Goal: Transaction & Acquisition: Purchase product/service

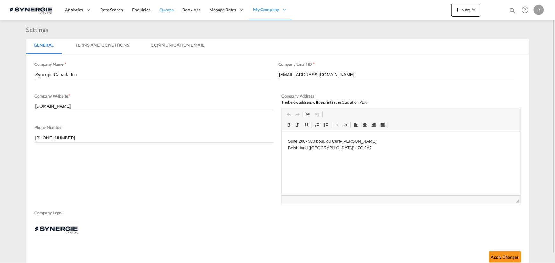
click at [165, 8] on span "Quotes" at bounding box center [166, 9] width 14 height 5
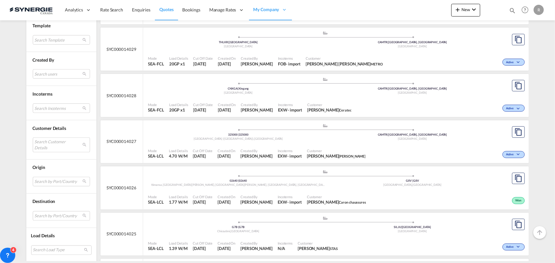
scroll to position [491, 0]
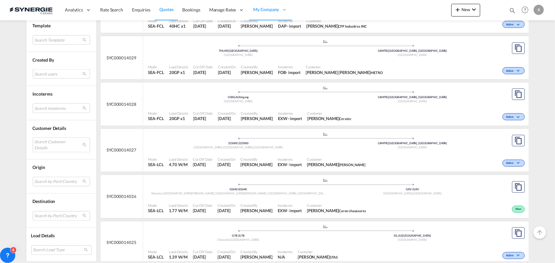
click at [42, 74] on md-select "Search users sugan T sugantha.rajan@freightfy.com raquel Jimenez raquel.jimenez…" at bounding box center [61, 74] width 57 height 10
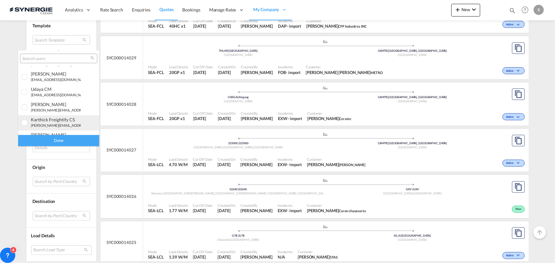
scroll to position [86, 0]
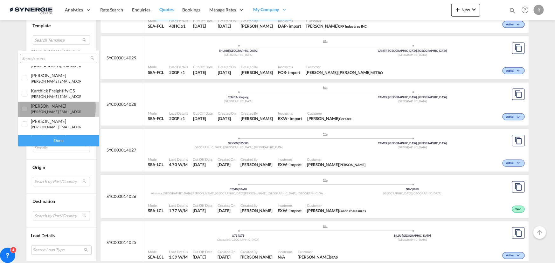
click at [48, 107] on div "[PERSON_NAME]" at bounding box center [56, 105] width 50 height 5
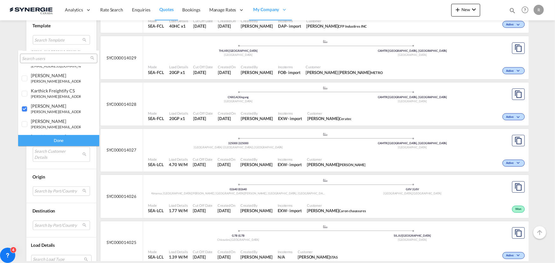
click at [58, 139] on div "Done" at bounding box center [58, 140] width 81 height 11
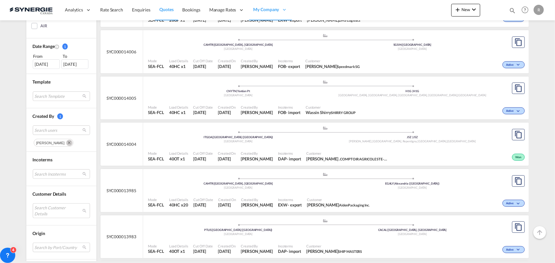
scroll to position [231, 0]
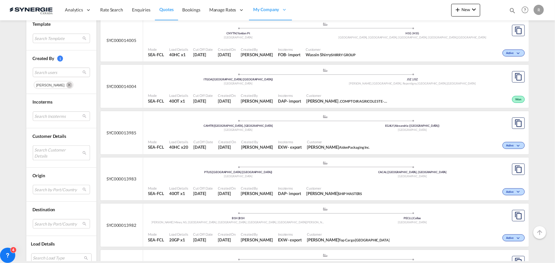
click at [49, 153] on md-select "Search Customer Details user name user james . james@zipfit.com | zipfit canada…" at bounding box center [61, 153] width 57 height 15
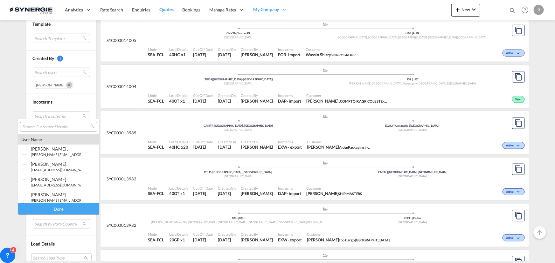
click at [113, 149] on md-backdrop at bounding box center [277, 131] width 555 height 263
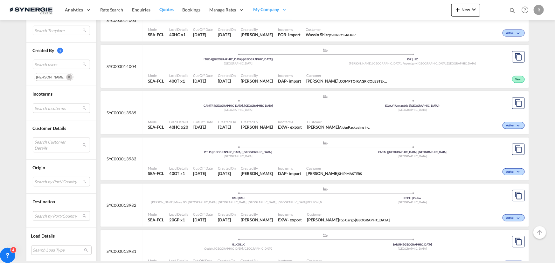
scroll to position [260, 0]
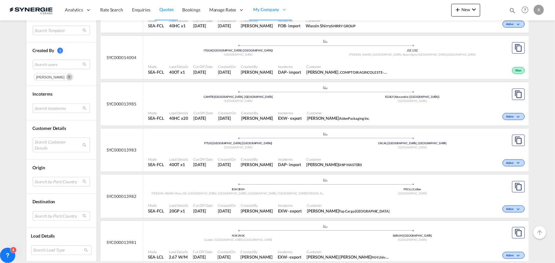
click at [34, 109] on md-select "Search Incoterms FOB-IMPORT free on board EXW-EXPORT ex works DDP-EXPORT delive…" at bounding box center [61, 109] width 57 height 10
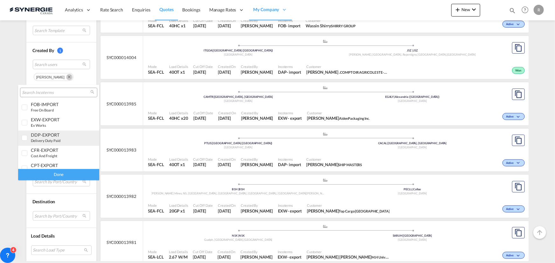
scroll to position [0, 0]
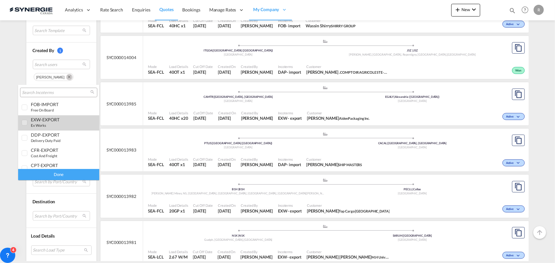
click at [55, 126] on div "EXW-EXPORT ex works" at bounding box center [56, 122] width 50 height 11
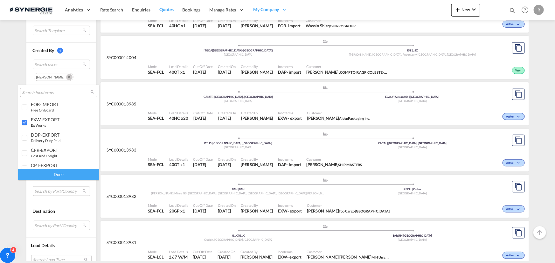
click at [66, 175] on div "Done" at bounding box center [58, 174] width 81 height 11
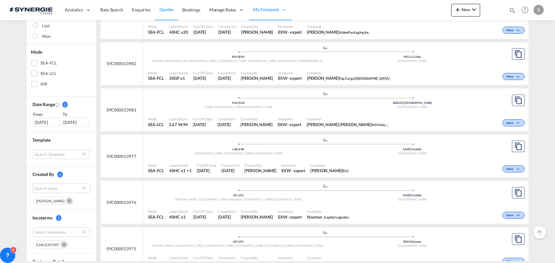
scroll to position [115, 0]
click at [398, 122] on div "Active" at bounding box center [459, 122] width 134 height 16
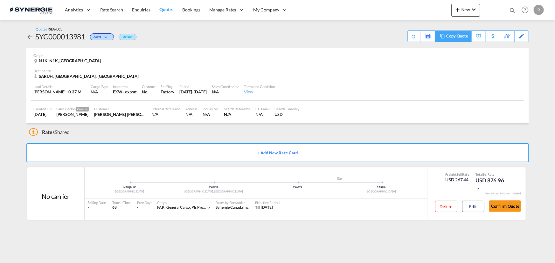
click at [463, 37] on div "Copy Quote" at bounding box center [457, 36] width 22 height 11
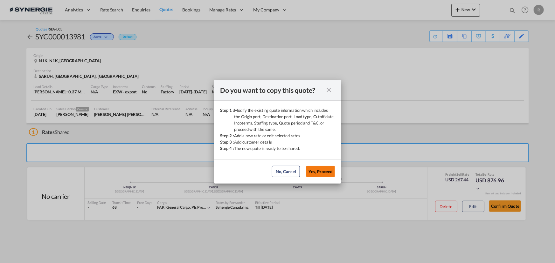
click at [324, 172] on button "Yes, Proceed" at bounding box center [320, 171] width 29 height 11
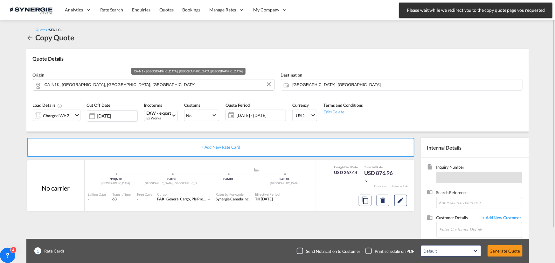
click at [126, 86] on input "CA-N1K, Guelph, ON, Ontario" at bounding box center [157, 84] width 226 height 11
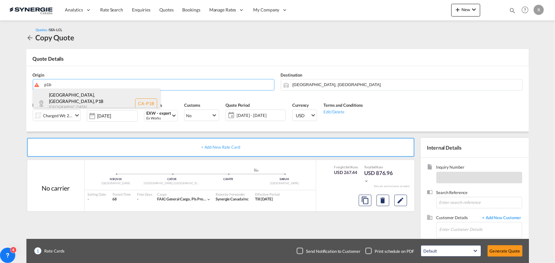
click at [94, 99] on div "North Bay, ON , P1B Ontario , Canada CA-P1B" at bounding box center [96, 104] width 127 height 30
type input "CA-P1B, North Bay, ON, Ontario"
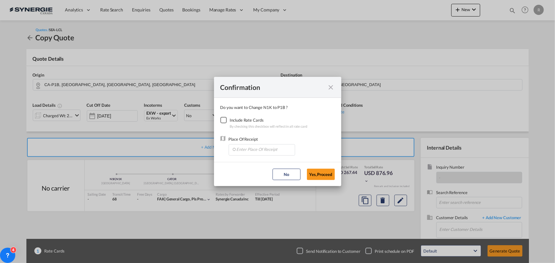
click at [225, 117] on div "Checkbox No Ink" at bounding box center [223, 120] width 6 height 6
click at [255, 149] on input "Enter Place Of Receipt" at bounding box center [263, 150] width 63 height 10
type input "o"
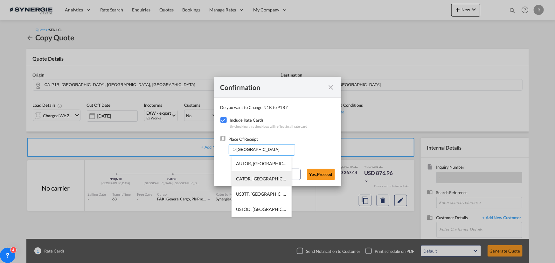
click at [245, 179] on span "CATOR, Toronto, ON, Canada, North America, Americas" at bounding box center [360, 178] width 248 height 5
type input "CATOR, Toronto, ON, Canada, North America, Americas"
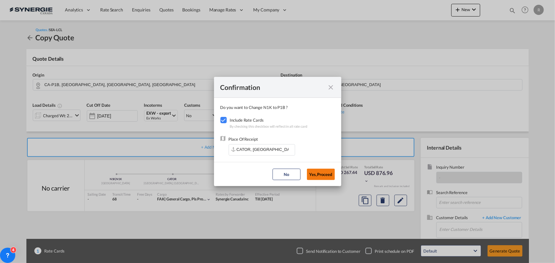
click at [321, 178] on button "Yes,Proceed" at bounding box center [321, 174] width 28 height 11
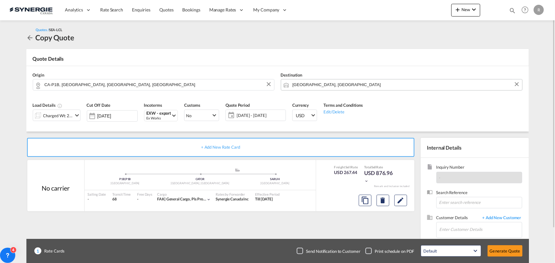
click at [337, 85] on input "Riyadh, SARUH" at bounding box center [405, 84] width 226 height 11
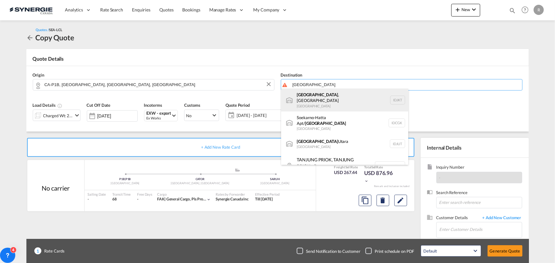
click at [308, 102] on div "Jakarta , Java Indonesia IDJKT" at bounding box center [344, 100] width 127 height 23
type input "Jakarta, Java, IDJKT"
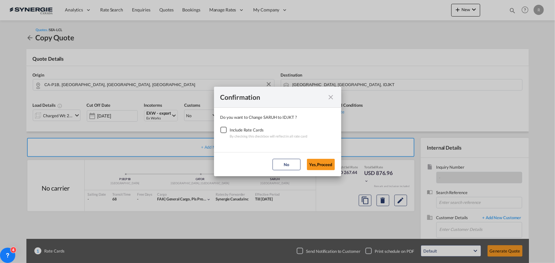
click at [224, 128] on div "Checkbox No Ink" at bounding box center [223, 130] width 6 height 6
click at [317, 165] on button "Yes,Proceed" at bounding box center [321, 164] width 28 height 11
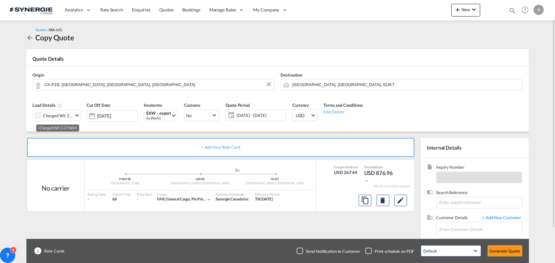
click at [70, 116] on div "Charged Wt: 2.67 W/M" at bounding box center [58, 115] width 30 height 9
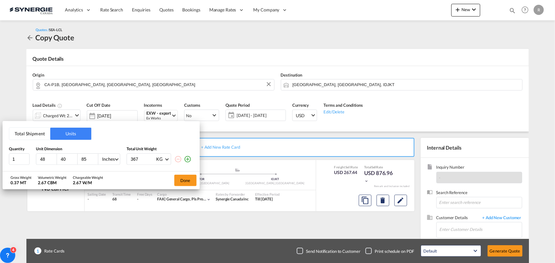
drag, startPoint x: 49, startPoint y: 158, endPoint x: 30, endPoint y: 158, distance: 18.8
click at [30, 158] on div "1 48 40 85 Inches CMS Inches 367 KG KG LB" at bounding box center [101, 158] width 184 height 11
type input "94"
type input "30"
type input "19"
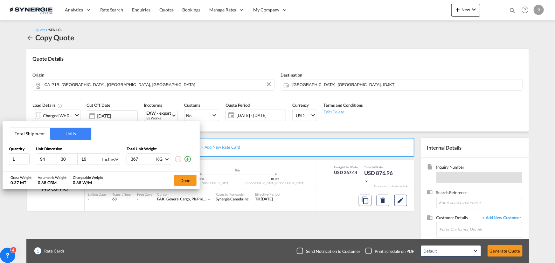
click at [105, 161] on div "Inches" at bounding box center [108, 159] width 13 height 5
click at [108, 143] on div "CMS" at bounding box center [107, 144] width 10 height 6
click at [167, 160] on md-select-value "KG" at bounding box center [162, 159] width 14 height 11
click at [163, 173] on md-option "LB" at bounding box center [172, 174] width 43 height 15
drag, startPoint x: 141, startPoint y: 158, endPoint x: 114, endPoint y: 155, distance: 26.8
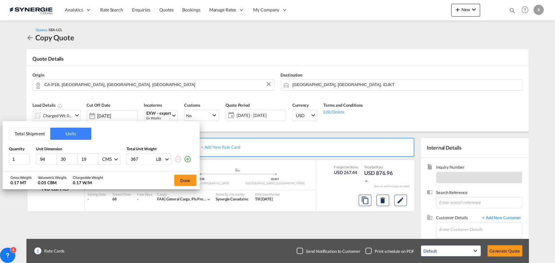
click at [114, 155] on div "1 94 30 19 CMS 367 LB" at bounding box center [101, 158] width 184 height 11
type input "632"
click at [186, 178] on button "Done" at bounding box center [185, 180] width 22 height 11
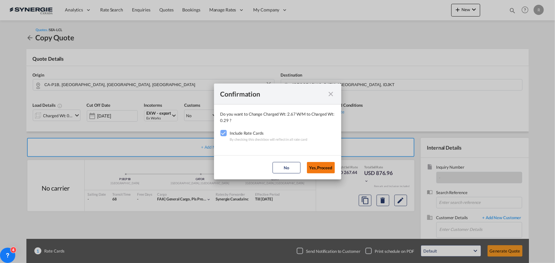
click at [322, 166] on button "Yes,Proceed" at bounding box center [321, 167] width 28 height 11
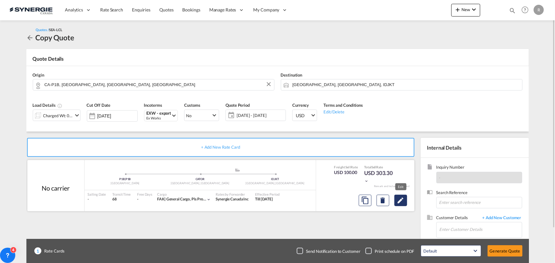
click at [403, 203] on md-icon "Edit" at bounding box center [401, 201] width 8 height 8
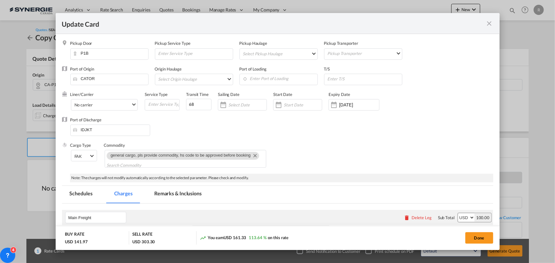
select select "per_w/m"
select select "per_cbm"
select select "per_bl"
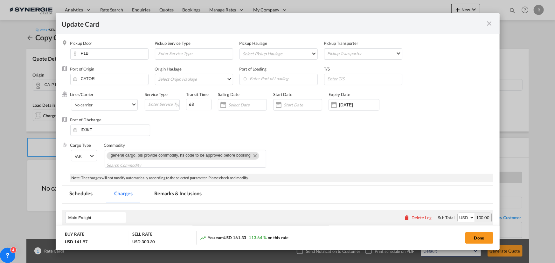
select select "per_bl"
click at [255, 157] on md-icon "Remove general cargo, pls provide commodity, hs code to be approved before book…" at bounding box center [255, 156] width 8 height 8
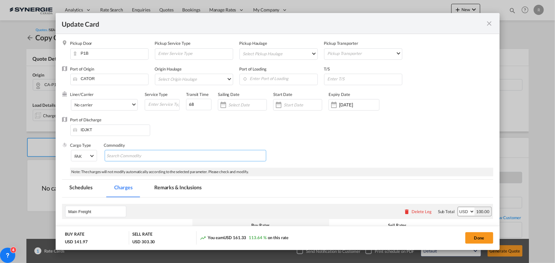
paste input "Spare part Machinery"
type input "Spare part Machinery"
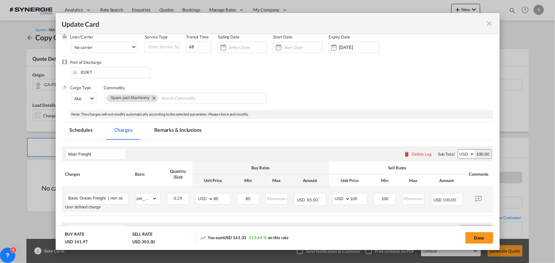
scroll to position [86, 0]
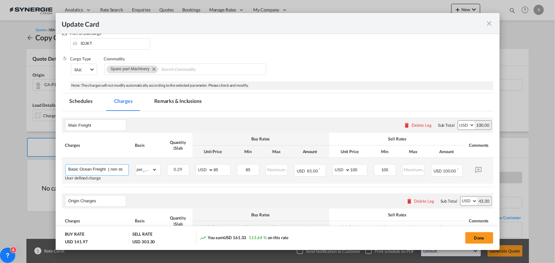
click at [115, 171] on input "Basic Ocean Freight ( non stackable with height 85inches)" at bounding box center [98, 170] width 60 height 10
drag, startPoint x: 109, startPoint y: 168, endPoint x: 142, endPoint y: 169, distance: 32.4
click at [142, 169] on tr "Basic Ocean Freight ( non stackable with height 85inches) User defined charge P…" at bounding box center [287, 171] width 450 height 26
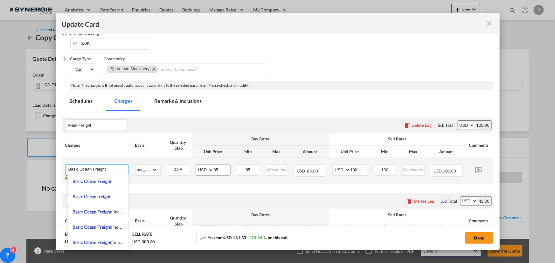
type input "Basic Ocean Freight"
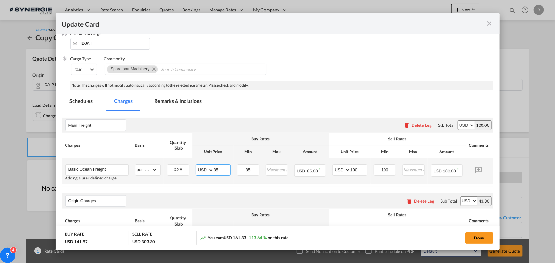
drag, startPoint x: 222, startPoint y: 167, endPoint x: 189, endPoint y: 161, distance: 33.6
click at [200, 165] on md-input-container "AED AFN ALL AMD ANG AOA ARS AUD AWG AZN BAM BBD BDT BGN BHD BIF BMD BND BOB BRL…" at bounding box center [212, 169] width 35 height 11
type input "75"
drag, startPoint x: 362, startPoint y: 169, endPoint x: 336, endPoint y: 165, distance: 27.0
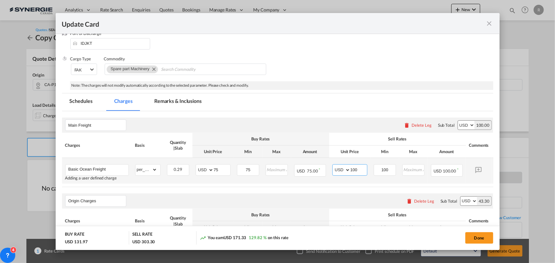
click at [338, 165] on md-input-container "AED AFN ALL AMD ANG AOA ARS AUD AWG AZN BAM BBD BDT BGN BHD BIF BMD BND BOB BRL…" at bounding box center [349, 169] width 35 height 11
type input "95"
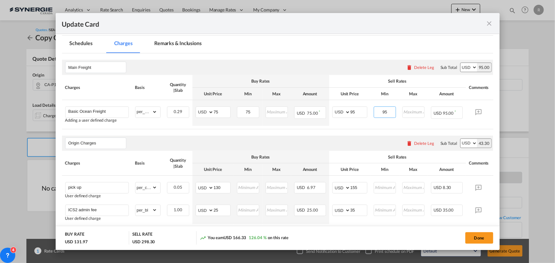
type input "95"
drag, startPoint x: 225, startPoint y: 189, endPoint x: 190, endPoint y: 181, distance: 35.8
click at [191, 183] on tr "pick up User defined charge Please Enter Already Exists gross_weight volumetric…" at bounding box center [287, 189] width 450 height 26
type input "237"
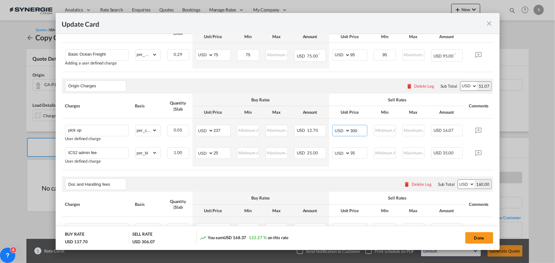
scroll to position [202, 0]
type input "300"
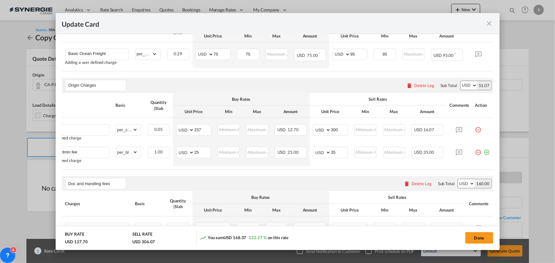
scroll to position [0, 24]
click at [475, 153] on md-icon "icon-minus-circle-outline red-400-fg pt-7" at bounding box center [478, 150] width 6 height 6
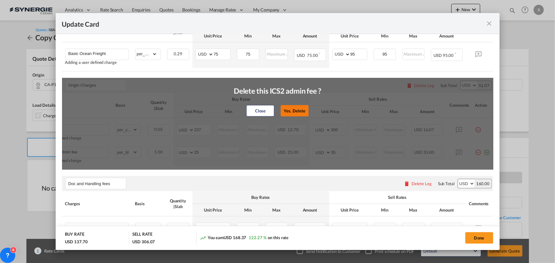
click at [297, 113] on button "Yes, Delete" at bounding box center [294, 110] width 28 height 11
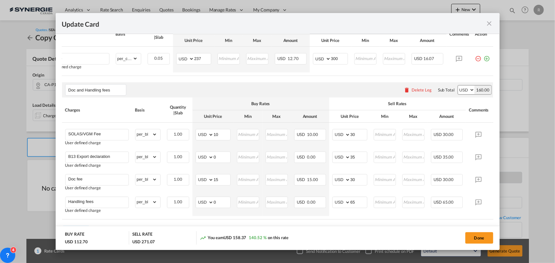
scroll to position [283, 0]
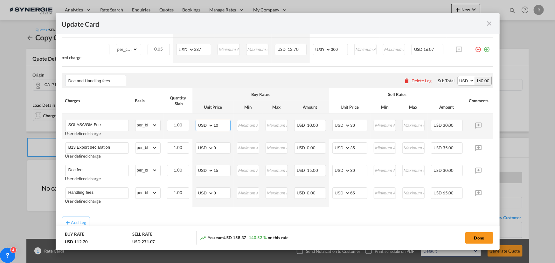
drag, startPoint x: 224, startPoint y: 127, endPoint x: 184, endPoint y: 121, distance: 40.5
click at [184, 121] on tr "SOLAS/VGM Fee User defined charge Please Enter Already Exists gross_weight volu…" at bounding box center [287, 126] width 450 height 26
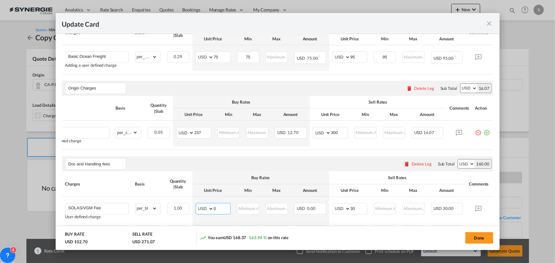
scroll to position [196, 0]
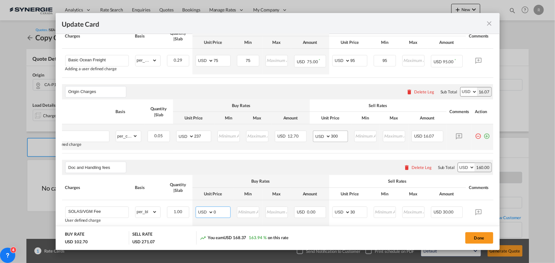
type input "0"
drag, startPoint x: 338, startPoint y: 138, endPoint x: 301, endPoint y: 135, distance: 36.3
click at [301, 135] on tr "pick up User defined charge Please Enter Already Exists gross_weight volumetric…" at bounding box center [268, 137] width 450 height 26
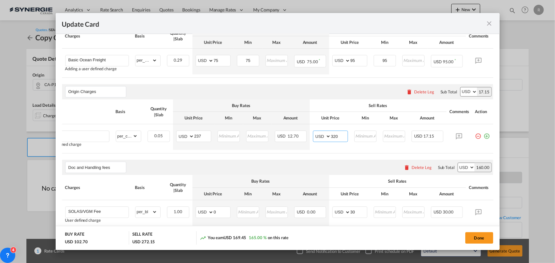
type input "320"
click at [290, 157] on air-lcl-rate-modification "Main Freight Please enter leg name Leg Name Already Exists Delete Leg Sub Total…" at bounding box center [277, 158] width 431 height 313
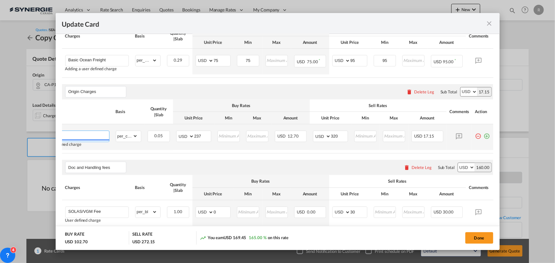
click at [97, 138] on input "pick up" at bounding box center [79, 136] width 60 height 10
click at [131, 136] on select "gross_weight volumetric_weight per_shipment per_bl per_km per_hawb per_kg flat …" at bounding box center [127, 136] width 22 height 10
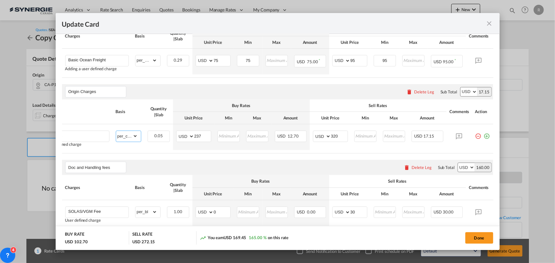
select select "per_shipment"
click at [116, 132] on select "gross_weight volumetric_weight per_shipment per_bl per_km per_hawb per_kg flat …" at bounding box center [127, 136] width 22 height 10
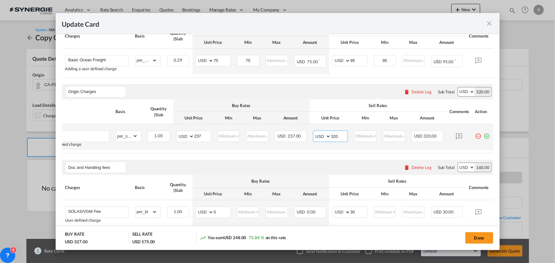
drag, startPoint x: 341, startPoint y: 138, endPoint x: 309, endPoint y: 136, distance: 32.8
click at [313, 136] on md-input-container "AED AFN ALL AMD ANG AOA ARS AUD AWG AZN BAM BBD BDT BGN BHD BIF BMD BND BOB BRL…" at bounding box center [330, 136] width 35 height 11
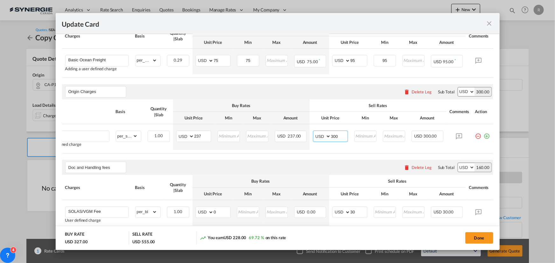
type input "300"
click at [344, 32] on div "Sell Rates" at bounding box center [397, 30] width 130 height 6
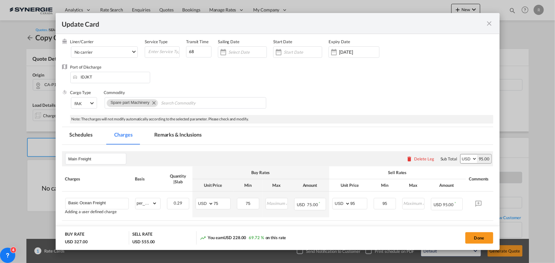
scroll to position [51, 0]
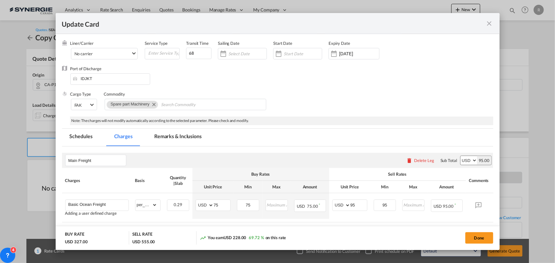
click at [177, 137] on md-tab-item "Remarks & Inclusions" at bounding box center [178, 137] width 63 height 17
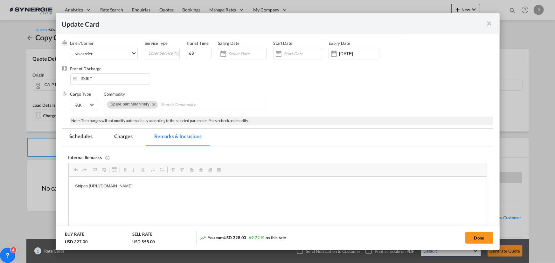
scroll to position [0, 0]
drag, startPoint x: 73, startPoint y: 186, endPoint x: 323, endPoint y: 193, distance: 249.9
click at [165, 183] on p "Odyessey" at bounding box center [277, 186] width 405 height 7
click at [108, 197] on p "Airport" at bounding box center [277, 197] width 405 height 7
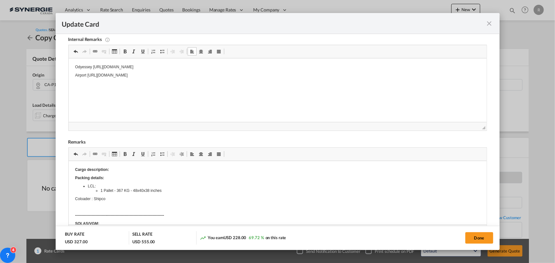
scroll to position [198, 0]
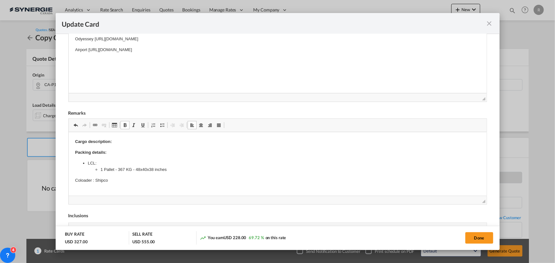
drag, startPoint x: 109, startPoint y: 153, endPoint x: 152, endPoint y: 162, distance: 43.6
drag, startPoint x: 75, startPoint y: 153, endPoint x: 87, endPoint y: 154, distance: 12.5
click at [87, 154] on strong "Packing details:" at bounding box center [90, 152] width 31 height 5
drag, startPoint x: 76, startPoint y: 153, endPoint x: 153, endPoint y: 179, distance: 81.7
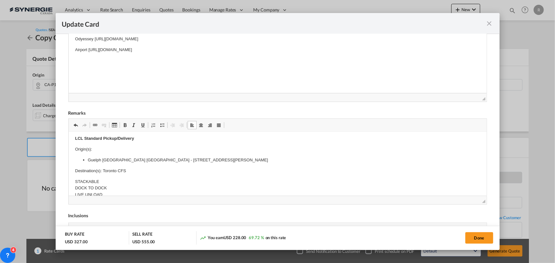
scroll to position [146, 0]
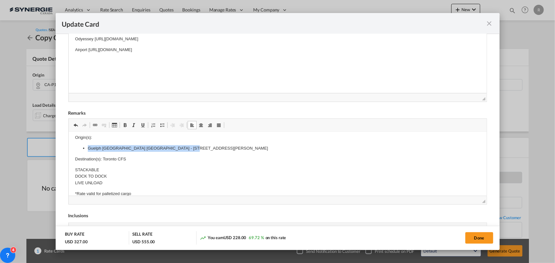
drag, startPoint x: 82, startPoint y: 146, endPoint x: 189, endPoint y: 146, distance: 107.4
click at [189, 146] on ul "Guelph Ontario Canada - 150 Curtis Drive N1K 1N5" at bounding box center [277, 148] width 405 height 7
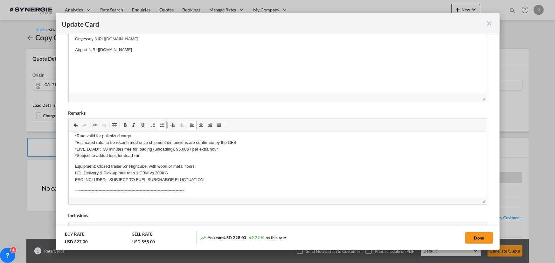
scroll to position [233, 0]
click at [164, 171] on body "Cargo description: Pick up Address : 4530 Highway 11 North Bay, ON, Canada P1B …" at bounding box center [277, 117] width 405 height 365
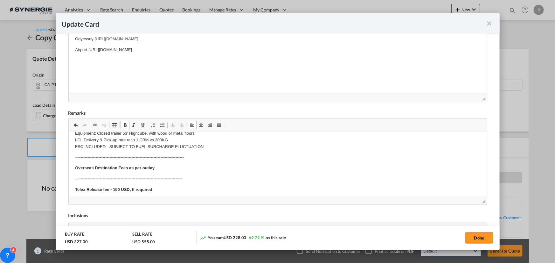
scroll to position [246, 0]
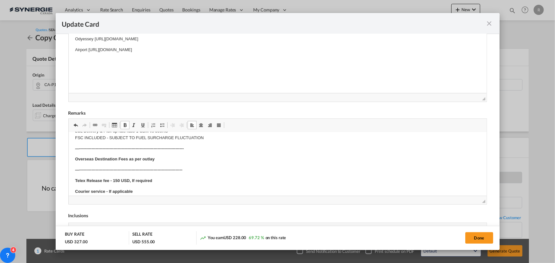
click at [158, 162] on p "Overseas Destination Fees as per outlay" at bounding box center [277, 159] width 405 height 7
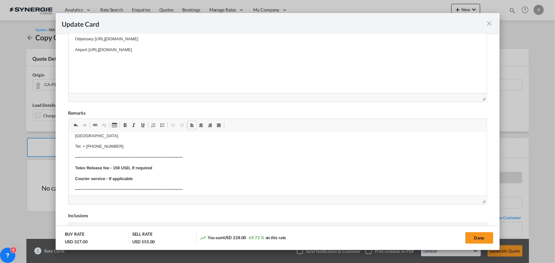
scroll to position [324, 0]
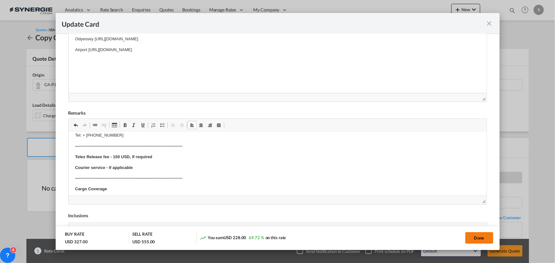
click at [481, 238] on button "Done" at bounding box center [479, 237] width 28 height 11
type input "30 Aug 2025"
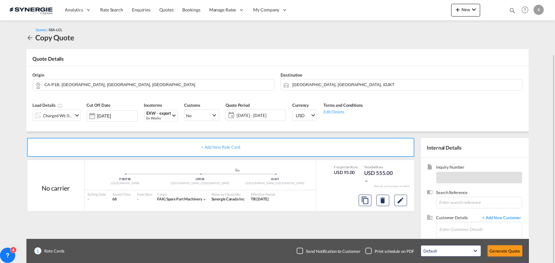
scroll to position [39, 0]
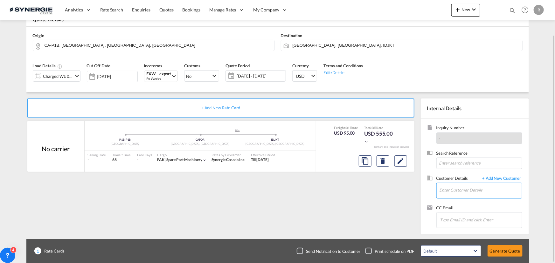
click at [456, 183] on input "Enter Customer Details" at bounding box center [480, 190] width 82 height 14
paste input "idn.riza.adwitiya@lam-world.com"
type input "idn.riza.adwitiya@lam-world.com"
click at [503, 178] on span "+ Add New Customer" at bounding box center [500, 178] width 43 height 7
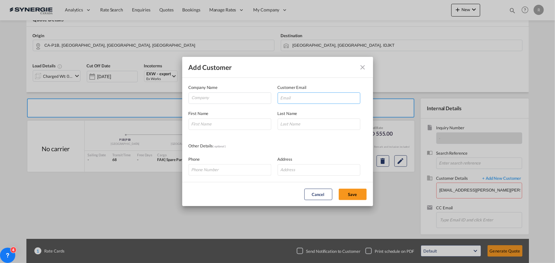
click at [317, 100] on input "Add Customer Company ..." at bounding box center [318, 97] width 83 height 11
paste input "idn.riza.adwitiya@lam-world.com"
type input "idn.riza.adwitiya@lam-world.com"
click at [229, 99] on input "Company" at bounding box center [231, 98] width 79 height 10
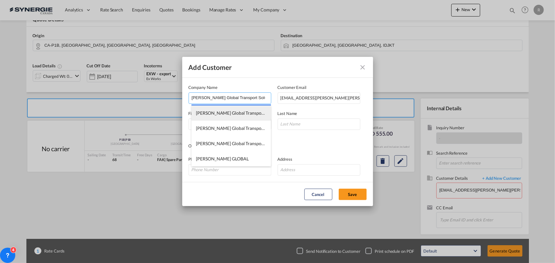
click at [230, 113] on span "LAM Global Transport Solutions - Thailand" at bounding box center [264, 112] width 136 height 5
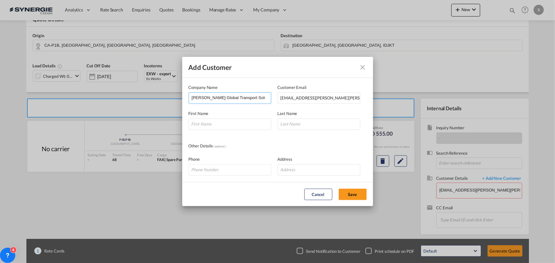
scroll to position [0, 4]
drag, startPoint x: 252, startPoint y: 98, endPoint x: 276, endPoint y: 98, distance: 23.2
click at [276, 98] on div "Company Name LAM Global Transport Solutions - Thailand" at bounding box center [232, 94] width 89 height 20
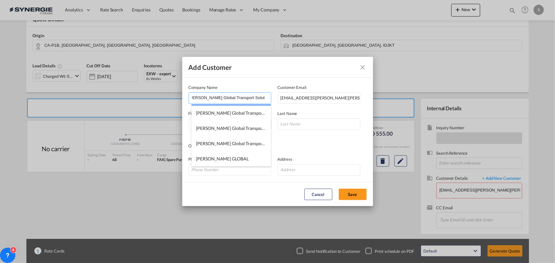
scroll to position [0, 5]
type input "LAM Global Transport Solutions -Indonesia"
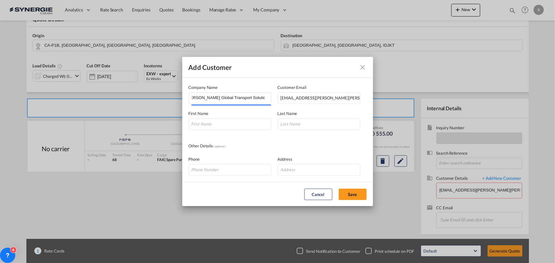
click at [316, 146] on div "Other Details ( optional )" at bounding box center [277, 146] width 178 height 7
click at [226, 124] on input "Add Customer Company ..." at bounding box center [229, 124] width 83 height 11
type input "Riza"
type input "C"
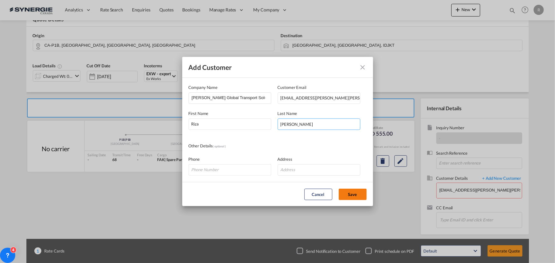
type input "Adwitiya"
click at [349, 192] on button "Save" at bounding box center [352, 194] width 28 height 11
type input "LAM Global Transport Solutions -Indonesia, Riza Adwitiya, idn.riza.adwitiya@lam…"
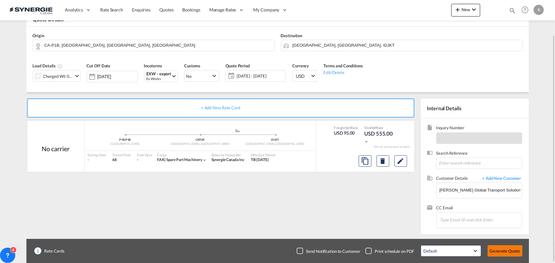
click at [508, 251] on button "Generate Quote" at bounding box center [504, 250] width 35 height 11
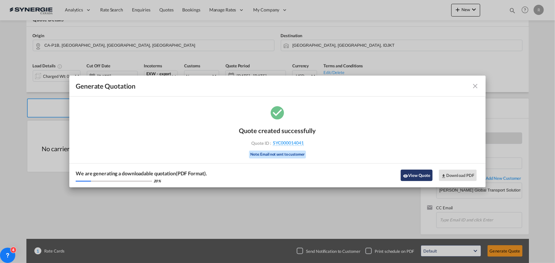
click at [417, 176] on button "View Quote" at bounding box center [416, 175] width 32 height 11
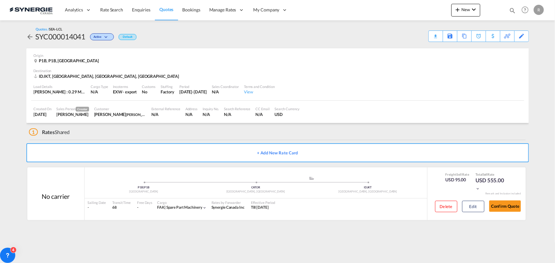
click at [0, 0] on div "Download Quote" at bounding box center [0, 0] width 0 height 0
click at [167, 10] on span "Quotes" at bounding box center [166, 9] width 14 height 5
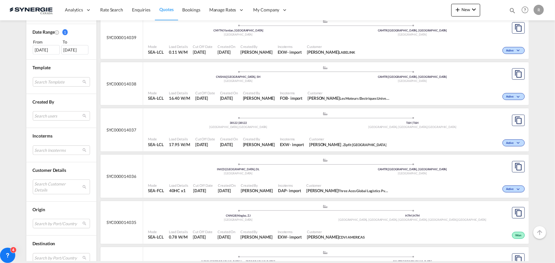
scroll to position [202, 0]
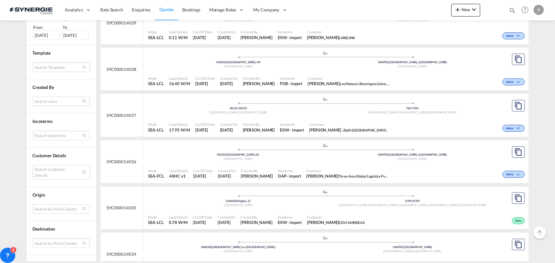
click at [50, 208] on md-select "Search by Port/Country JPNIC nichinan japan AEAMF mussafah united arab emirates…" at bounding box center [61, 209] width 57 height 10
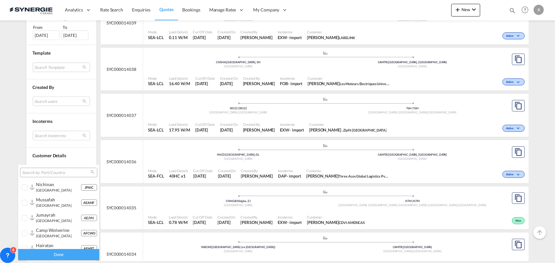
click at [55, 173] on input "search" at bounding box center [56, 173] width 68 height 6
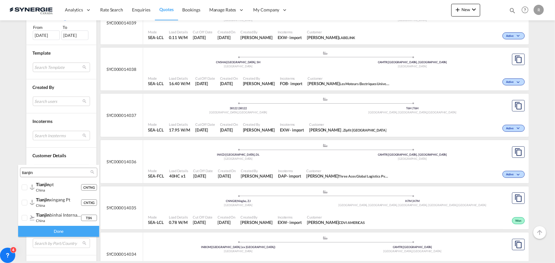
type input "tianjin"
click at [36, 189] on small "china" at bounding box center [40, 190] width 9 height 4
click at [30, 204] on div at bounding box center [32, 202] width 4 height 5
click at [45, 233] on div "Done" at bounding box center [58, 231] width 81 height 11
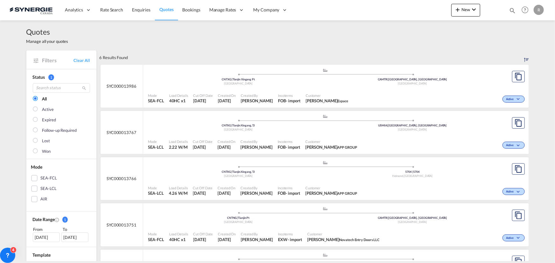
scroll to position [0, 0]
click at [261, 99] on span "Adriana Groposila" at bounding box center [257, 101] width 32 height 6
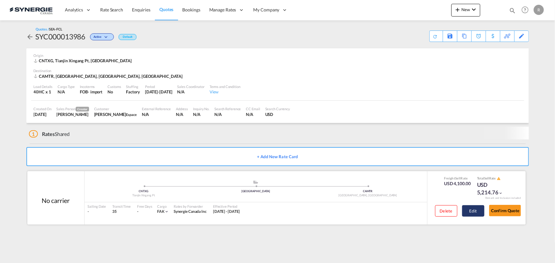
click at [468, 212] on button "Edit" at bounding box center [473, 210] width 22 height 11
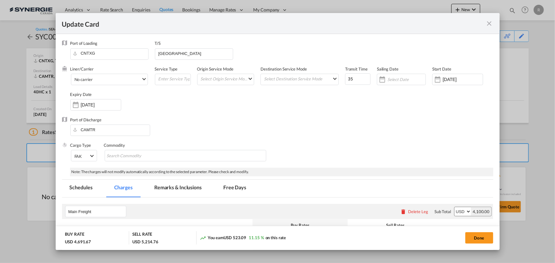
click at [192, 190] on md-tab-item "Remarks & Inclusions" at bounding box center [178, 188] width 63 height 17
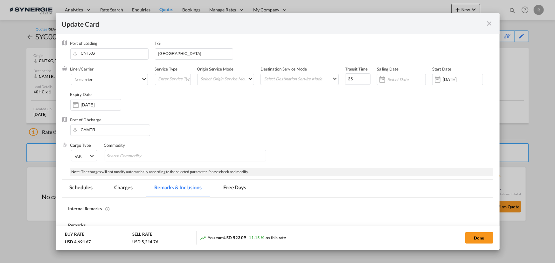
select select "per container"
select select "per B/L"
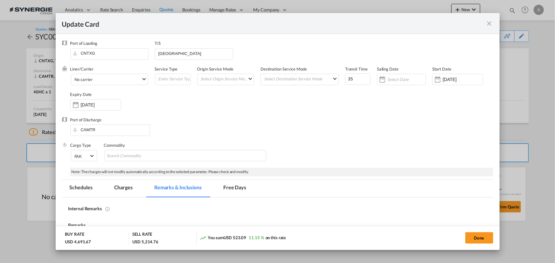
select select "per B/L"
select select "per shipment"
click at [490, 26] on md-icon "icon-close fg-AAA8AD m-0 pointer" at bounding box center [489, 24] width 8 height 8
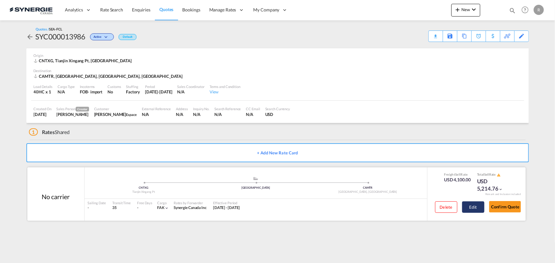
click at [467, 210] on button "Edit" at bounding box center [473, 206] width 22 height 11
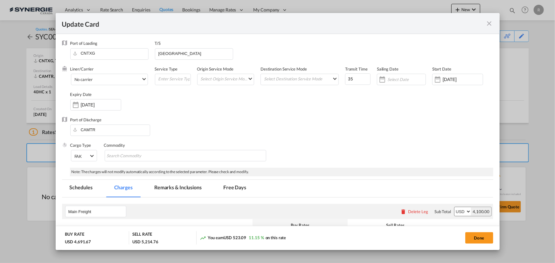
click at [489, 25] on md-icon "icon-close fg-AAA8AD m-0 pointer" at bounding box center [489, 24] width 8 height 8
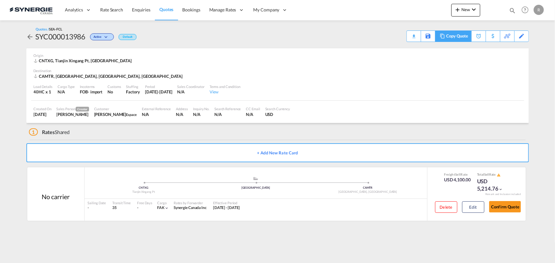
click at [447, 37] on div "Copy Quote" at bounding box center [457, 36] width 22 height 11
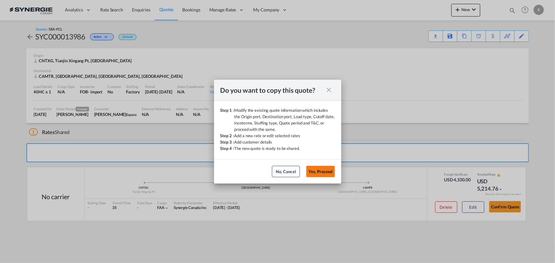
click at [318, 174] on button "Yes, Proceed" at bounding box center [320, 171] width 29 height 11
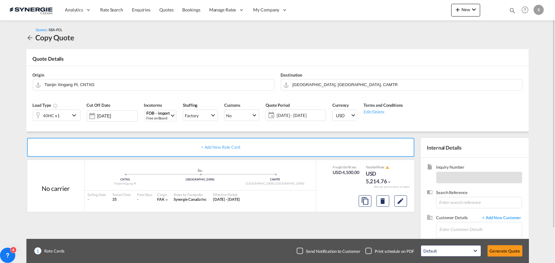
click at [76, 118] on md-icon "icon-chevron-down" at bounding box center [75, 116] width 10 height 8
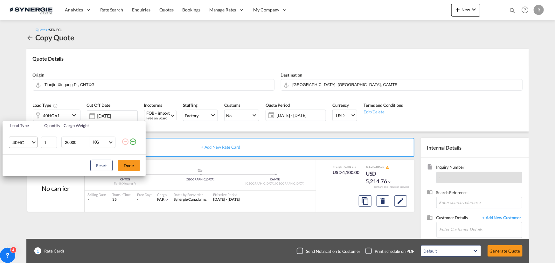
click at [29, 142] on span "40HC" at bounding box center [21, 143] width 18 height 6
click at [21, 111] on div "20GP" at bounding box center [17, 112] width 11 height 6
drag, startPoint x: 79, startPoint y: 141, endPoint x: 37, endPoint y: 134, distance: 42.8
click at [37, 134] on tr "20GP 1 20000 KG KG" at bounding box center [74, 142] width 143 height 24
type input "18000"
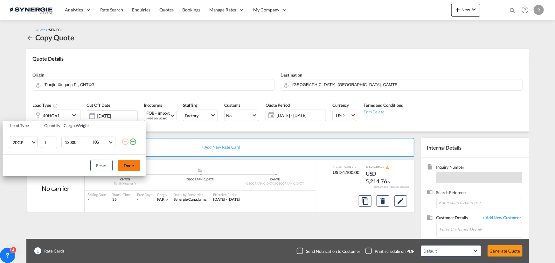
click at [131, 168] on button "Done" at bounding box center [129, 165] width 22 height 11
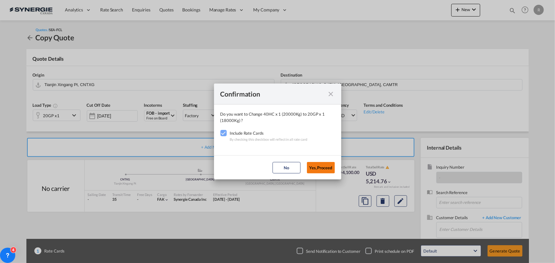
click at [326, 171] on button "Yes,Proceed" at bounding box center [321, 167] width 28 height 11
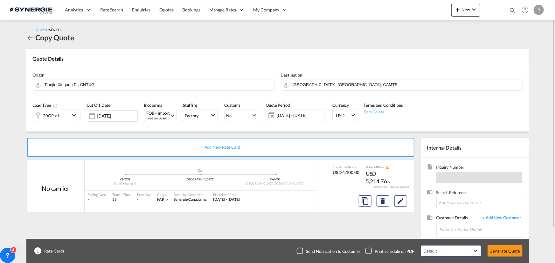
click at [314, 117] on span "11 - 14 Aug 2025" at bounding box center [299, 116] width 47 height 6
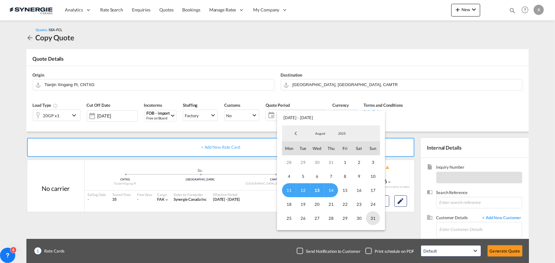
click at [375, 218] on span "31" at bounding box center [373, 218] width 14 height 14
click at [457, 97] on md-backdrop at bounding box center [277, 131] width 555 height 263
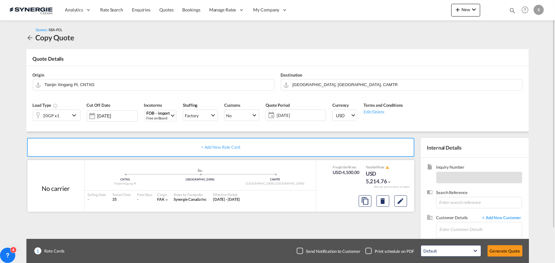
click at [407, 203] on div at bounding box center [382, 201] width 53 height 15
click at [401, 203] on md-icon "Edit" at bounding box center [401, 201] width 8 height 8
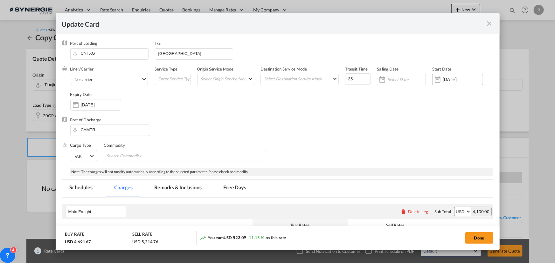
click at [443, 79] on input "11 Aug 2025" at bounding box center [462, 79] width 40 height 5
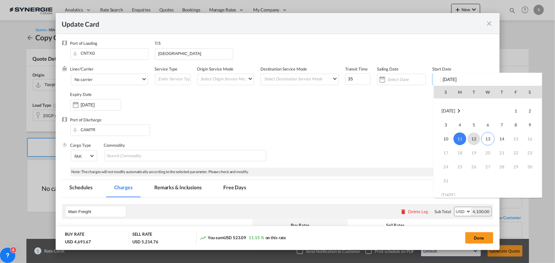
scroll to position [147128, 0]
click at [501, 134] on span "14" at bounding box center [501, 133] width 13 height 13
type input "14 Aug 2025"
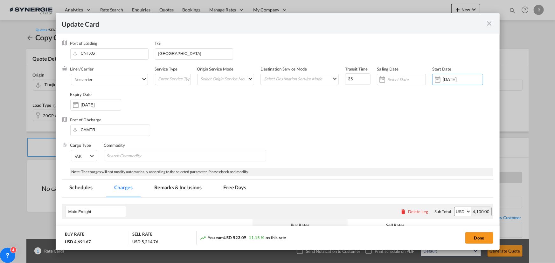
drag, startPoint x: 473, startPoint y: 77, endPoint x: 395, endPoint y: 51, distance: 81.6
click at [410, 65] on div "Port of Loading CNTXG T/S VANCOUVER Liner/Carrier No carrier 2HM LOGISTICS D.O.…" at bounding box center [277, 103] width 431 height 127
click at [107, 101] on div "Expiry Date 14 Aug 2025" at bounding box center [98, 104] width 57 height 25
click at [107, 101] on div "14 Aug 2025" at bounding box center [95, 104] width 51 height 11
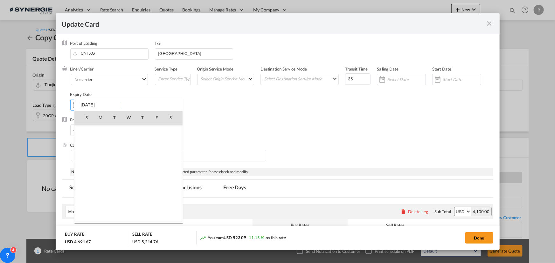
scroll to position [147127, 0]
drag, startPoint x: 83, startPoint y: 194, endPoint x: 83, endPoint y: 197, distance: 3.2
click at [83, 197] on td "31" at bounding box center [83, 201] width 19 height 14
type input "31 Aug 2025"
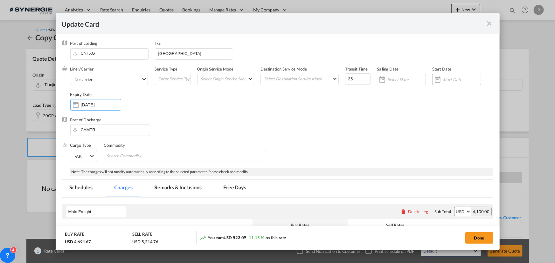
click at [458, 79] on input "Update Card Port ..." at bounding box center [461, 79] width 38 height 5
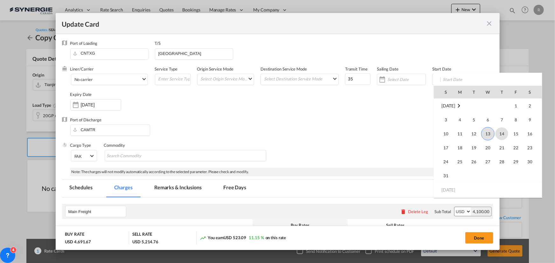
click at [499, 133] on span "14" at bounding box center [501, 133] width 13 height 13
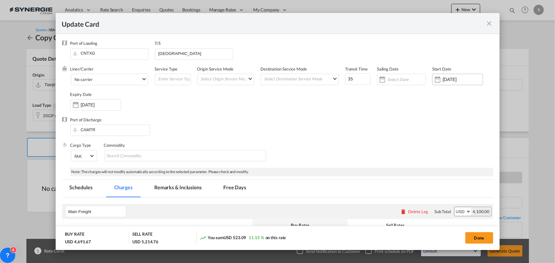
click at [454, 82] on div "14 Aug 2025" at bounding box center [457, 79] width 51 height 11
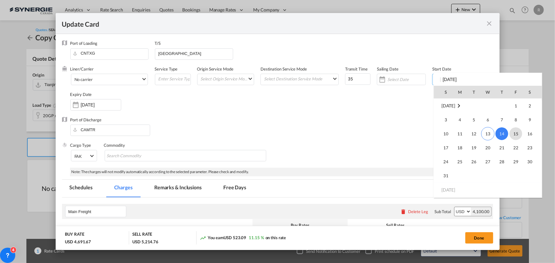
click at [517, 134] on span "15" at bounding box center [515, 133] width 13 height 13
type input "15 Aug 2025"
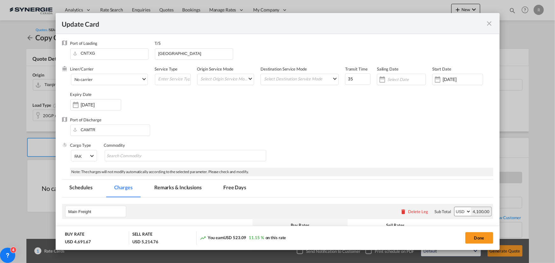
click at [334, 119] on div "Port of Discharge CAMTR" at bounding box center [277, 129] width 431 height 25
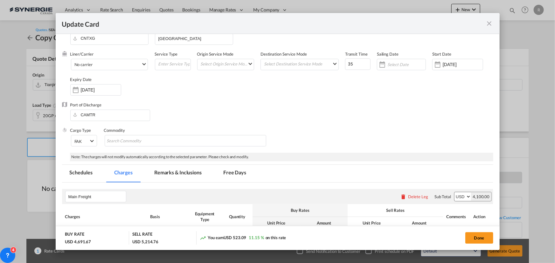
scroll to position [29, 0]
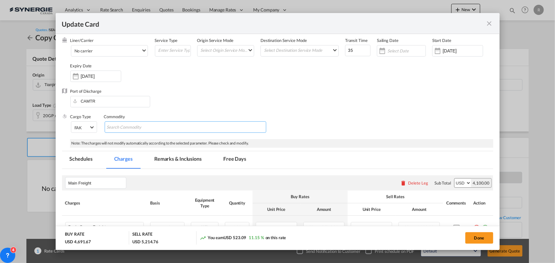
click at [188, 127] on md-chips-wrap "Chips container with autocompletion. Enter the text area, type text to search, …" at bounding box center [185, 126] width 161 height 11
type input "general cargo, no DG"
click at [361, 114] on div "Cargo Type FAK FAK GCR GDSM General Cargo Hazardous Cargo Ambient Foodstuff Chi…" at bounding box center [281, 126] width 423 height 25
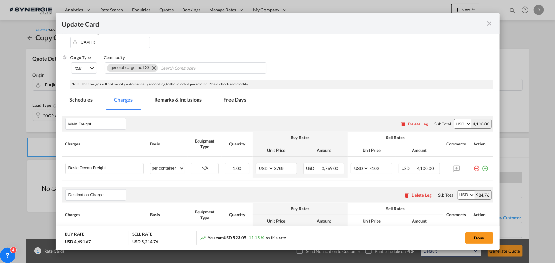
scroll to position [115, 0]
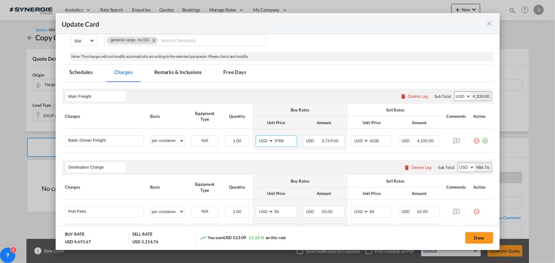
drag, startPoint x: 287, startPoint y: 140, endPoint x: 221, endPoint y: 127, distance: 67.0
click at [230, 131] on tr "Basic Ocean Freight Please Enter User Defined Charges Cannot Be Published per e…" at bounding box center [277, 139] width 431 height 21
type input "2963"
drag, startPoint x: 382, startPoint y: 140, endPoint x: 346, endPoint y: 139, distance: 35.9
click at [347, 139] on td "AED AFN ALL AMD ANG AOA ARS AUD AWG AZN BAM BBD BDT BGN BHD BIF BMD BND BOB BRL…" at bounding box center [371, 139] width 48 height 21
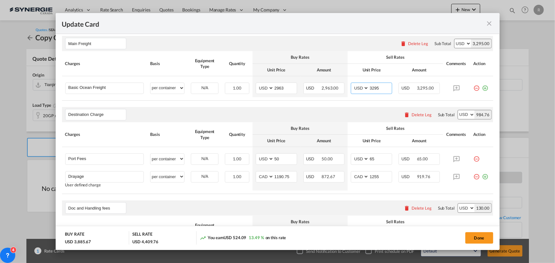
scroll to position [173, 0]
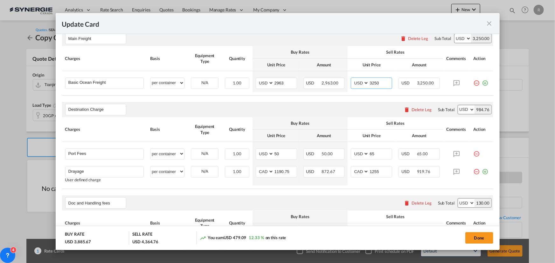
type input "3250"
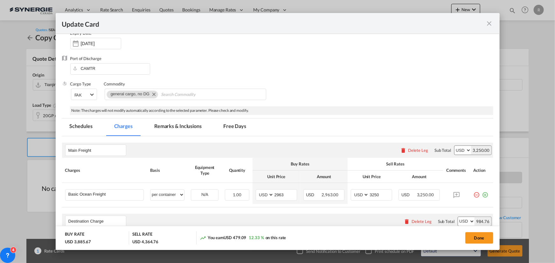
scroll to position [58, 0]
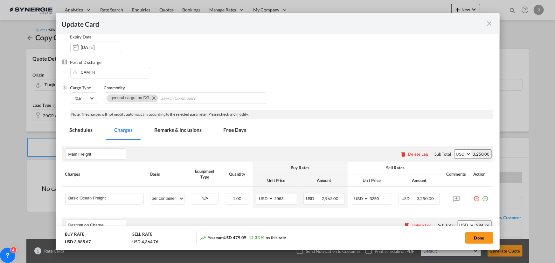
drag, startPoint x: 170, startPoint y: 127, endPoint x: 202, endPoint y: 134, distance: 32.6
click at [170, 127] on md-tab-item "Remarks & Inclusions" at bounding box center [178, 130] width 63 height 17
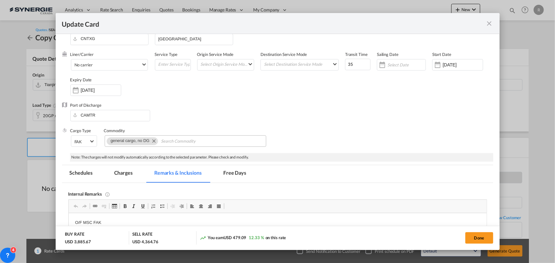
scroll to position [0, 0]
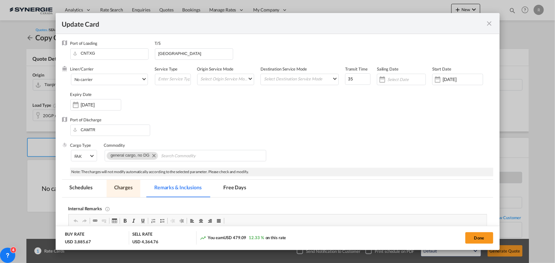
click at [126, 187] on md-tab-item "Charges" at bounding box center [123, 188] width 34 height 17
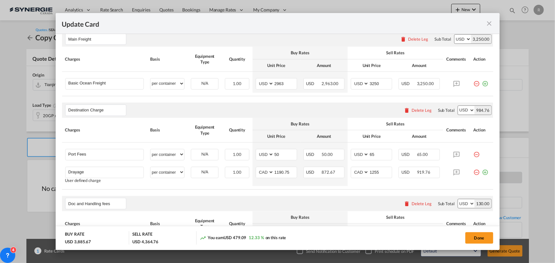
scroll to position [173, 0]
drag, startPoint x: 358, startPoint y: 169, endPoint x: 354, endPoint y: 168, distance: 4.1
click at [354, 168] on md-input-container "AED AFN ALL AMD ANG AOA ARS AUD AWG AZN BAM BBD BDT BGN BHD BIF BMD BND BOB BRL…" at bounding box center [371, 171] width 41 height 11
type input "1305"
click at [292, 201] on div "Doc and Handling fees Please enter leg name Leg Name Already Exists Delete Leg …" at bounding box center [277, 202] width 431 height 15
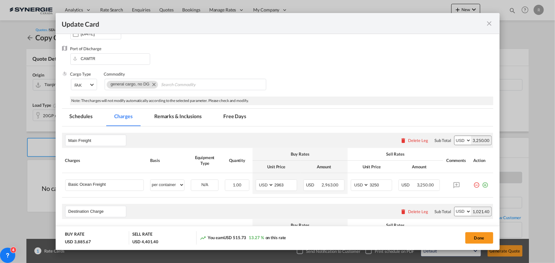
scroll to position [115, 0]
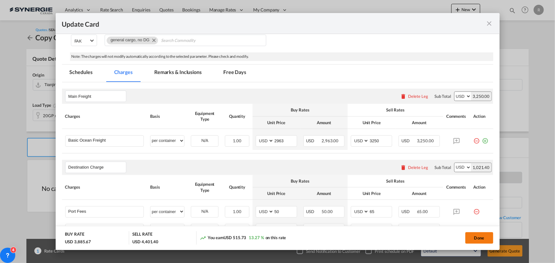
click at [482, 241] on button "Done" at bounding box center [479, 237] width 28 height 11
type input "14 Aug 2025"
type input "30 Aug 2025"
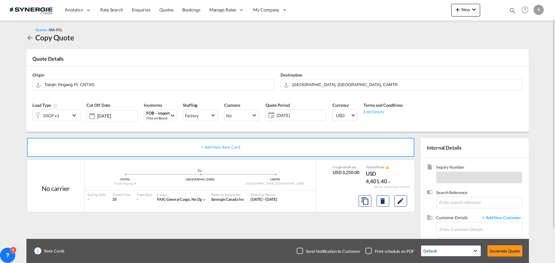
scroll to position [39, 0]
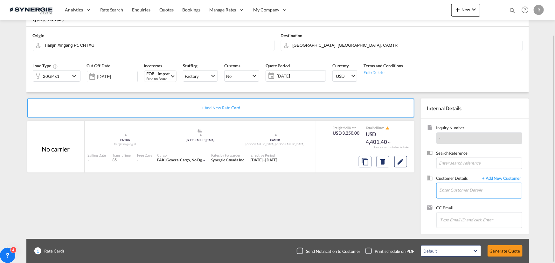
click at [453, 190] on input "Enter Customer Details" at bounding box center [480, 190] width 82 height 14
click at [493, 192] on input "Enter Customer Details" at bounding box center [480, 190] width 82 height 14
paste input "klencioni@espacebrio.com"
click at [455, 170] on div "Kevin Lencioni klencioni@espacebrio.com | Espace" at bounding box center [480, 174] width 83 height 17
type input "Espace, Kevin Lencioni, klencioni@espacebrio.com"
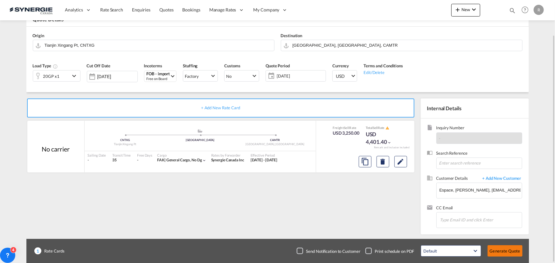
click at [508, 253] on button "Generate Quote" at bounding box center [504, 250] width 35 height 11
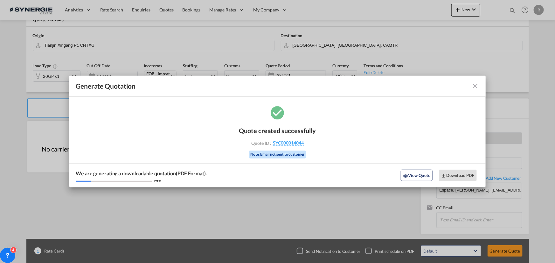
click at [474, 86] on md-icon "icon-close fg-AAA8AD cursor m-0" at bounding box center [475, 86] width 8 height 8
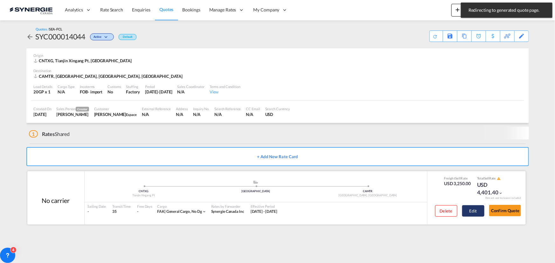
click at [474, 213] on button "Edit" at bounding box center [473, 210] width 22 height 11
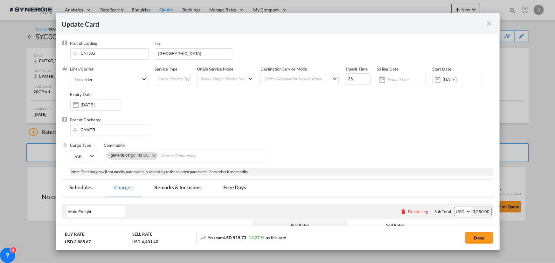
scroll to position [86, 0]
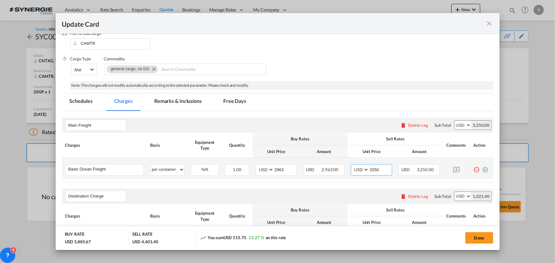
drag, startPoint x: 380, startPoint y: 170, endPoint x: 350, endPoint y: 165, distance: 30.2
click at [351, 165] on md-input-container "AED AFN ALL AMD ANG AOA ARS AUD AWG AZN BAM BBD BDT BGN BHD BIF BMD BND BOB BRL…" at bounding box center [371, 169] width 41 height 11
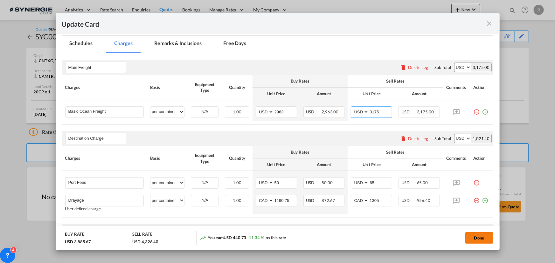
type input "3175"
drag, startPoint x: 470, startPoint y: 237, endPoint x: 468, endPoint y: 233, distance: 4.6
click at [470, 237] on button "Done" at bounding box center [479, 237] width 28 height 11
type input "14 Aug 2025"
type input "30 Aug 2025"
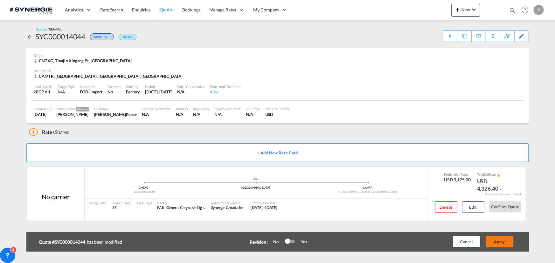
click at [499, 242] on button "Apply" at bounding box center [499, 241] width 28 height 11
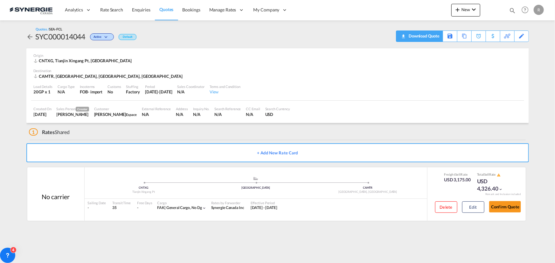
click at [430, 37] on div "Download Quote" at bounding box center [423, 36] width 32 height 10
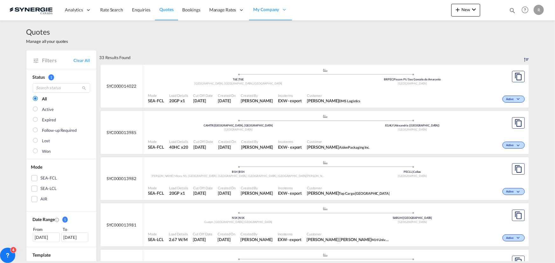
click at [511, 9] on md-icon "icon-magnify" at bounding box center [511, 10] width 7 height 7
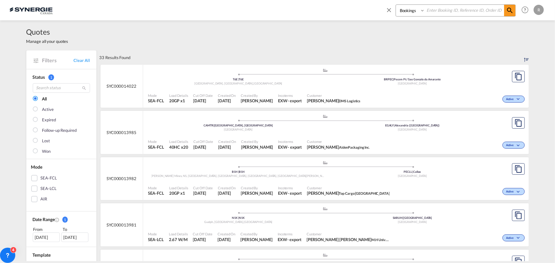
click at [413, 10] on select "Bookings Quotes Enquiries" at bounding box center [411, 10] width 30 height 11
select select "Quotes"
click at [396, 5] on select "Bookings Quotes Enquiries" at bounding box center [411, 10] width 30 height 11
click at [447, 9] on input at bounding box center [464, 10] width 79 height 11
type input "12522"
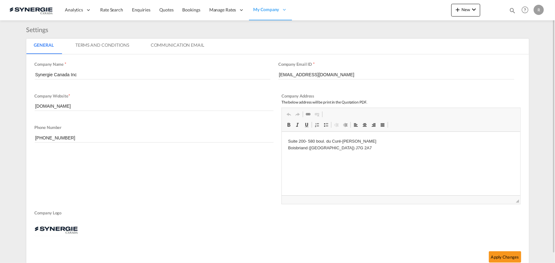
click at [511, 10] on md-icon "icon-magnify" at bounding box center [511, 10] width 7 height 7
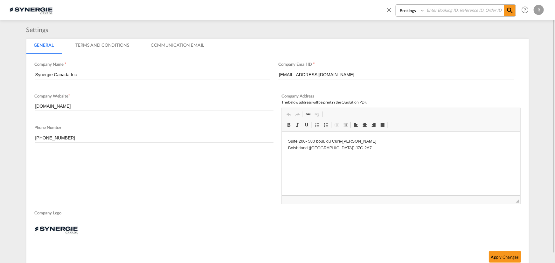
click at [419, 13] on select "Bookings Quotes Enquiries" at bounding box center [411, 10] width 30 height 11
select select "Quotes"
click at [396, 5] on select "Bookings Quotes Enquiries" at bounding box center [411, 10] width 30 height 11
click at [442, 7] on input at bounding box center [464, 10] width 79 height 11
type input "12522"
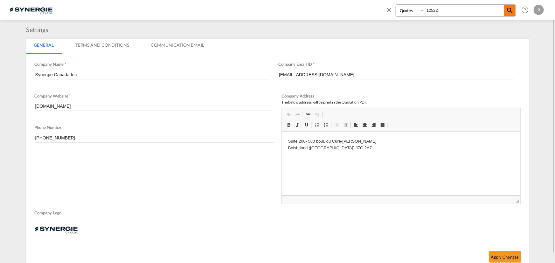
click at [509, 9] on md-icon "icon-magnify" at bounding box center [510, 11] width 8 height 8
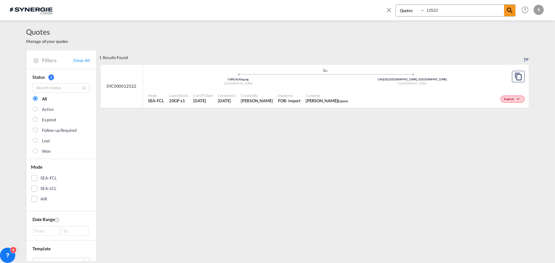
click at [331, 92] on div "Customer [PERSON_NAME] Espace" at bounding box center [327, 99] width 48 height 16
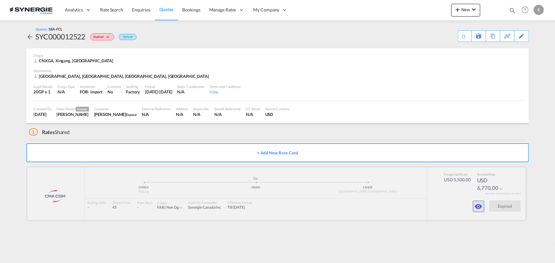
click at [475, 206] on md-icon "icon-eye" at bounding box center [478, 207] width 8 height 8
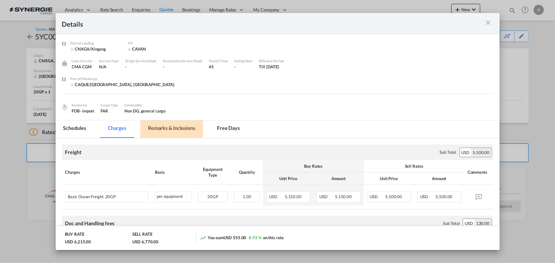
click at [181, 128] on md-tab-item "Remarks & Inclusions" at bounding box center [171, 128] width 63 height 17
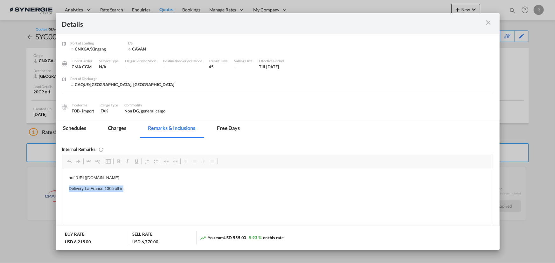
drag, startPoint x: 66, startPoint y: 188, endPoint x: 136, endPoint y: 188, distance: 69.9
click at [121, 191] on span "Copy" at bounding box center [123, 193] width 20 height 9
copy p "Delivery La France 1305 all in"
